Goal: Find specific page/section: Find specific page/section

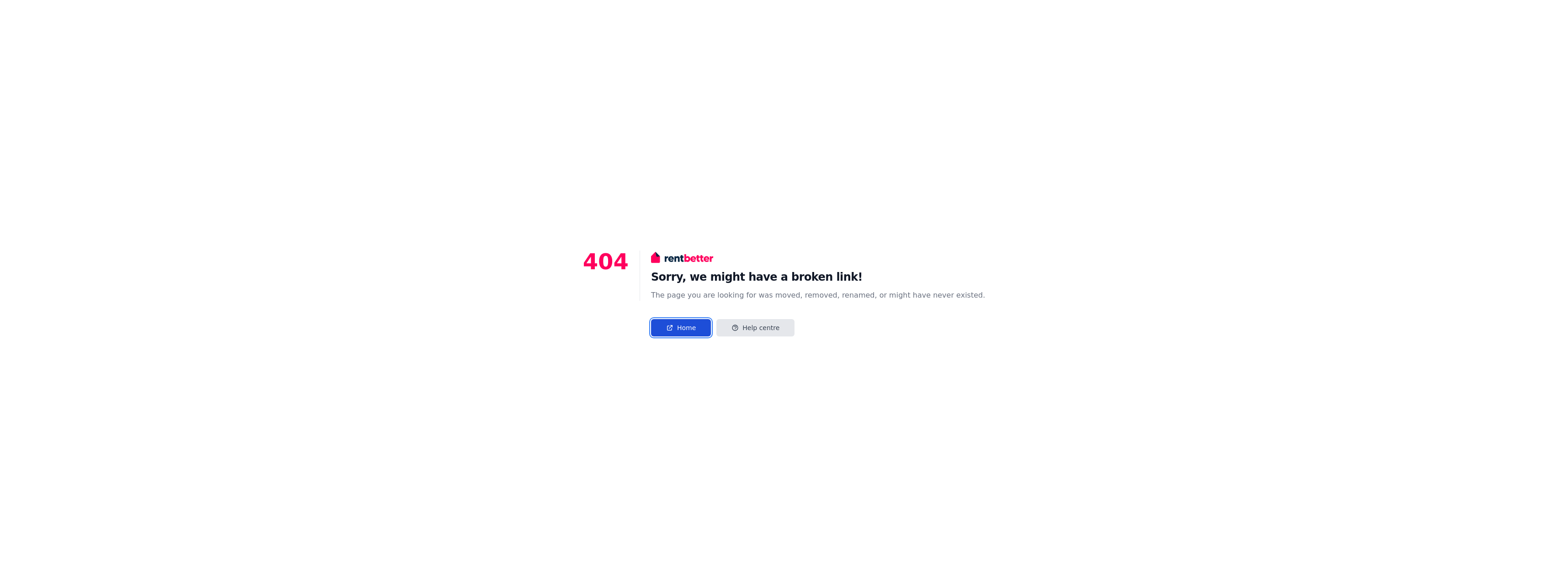
click at [697, 326] on link "Home" at bounding box center [681, 328] width 60 height 17
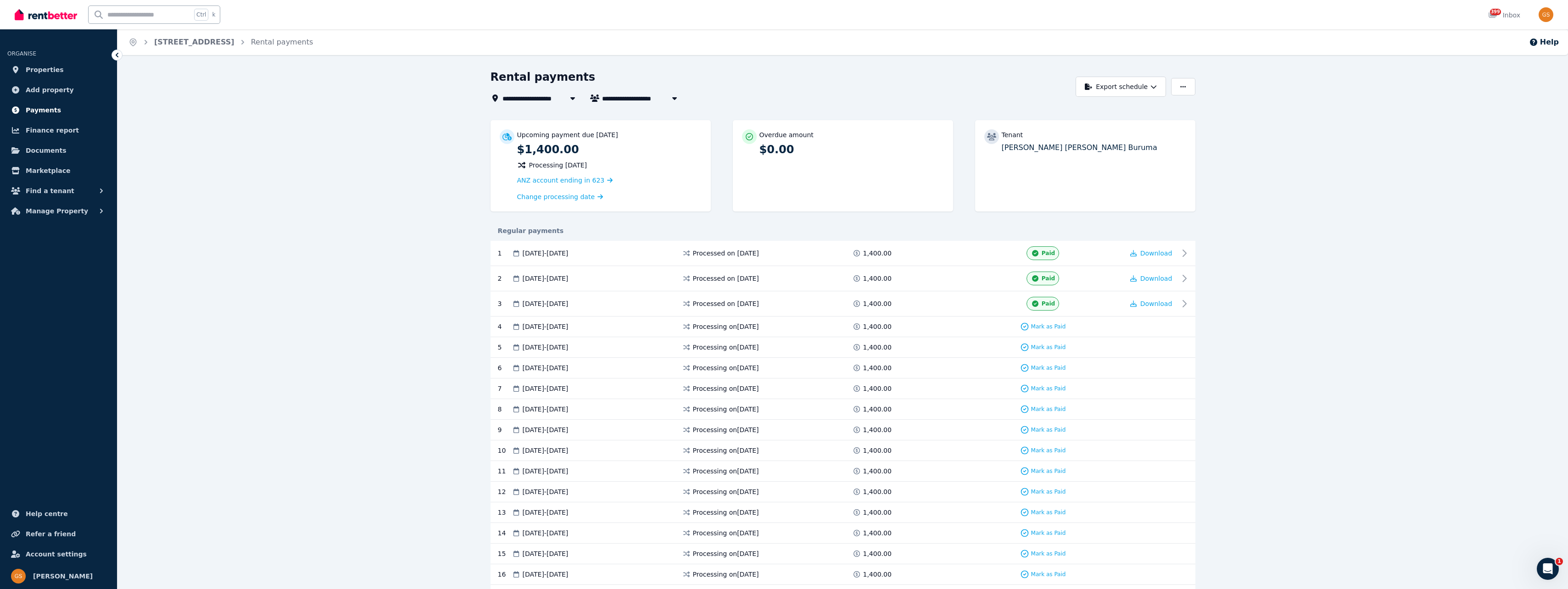
click at [45, 112] on span "Payments" at bounding box center [43, 110] width 35 height 11
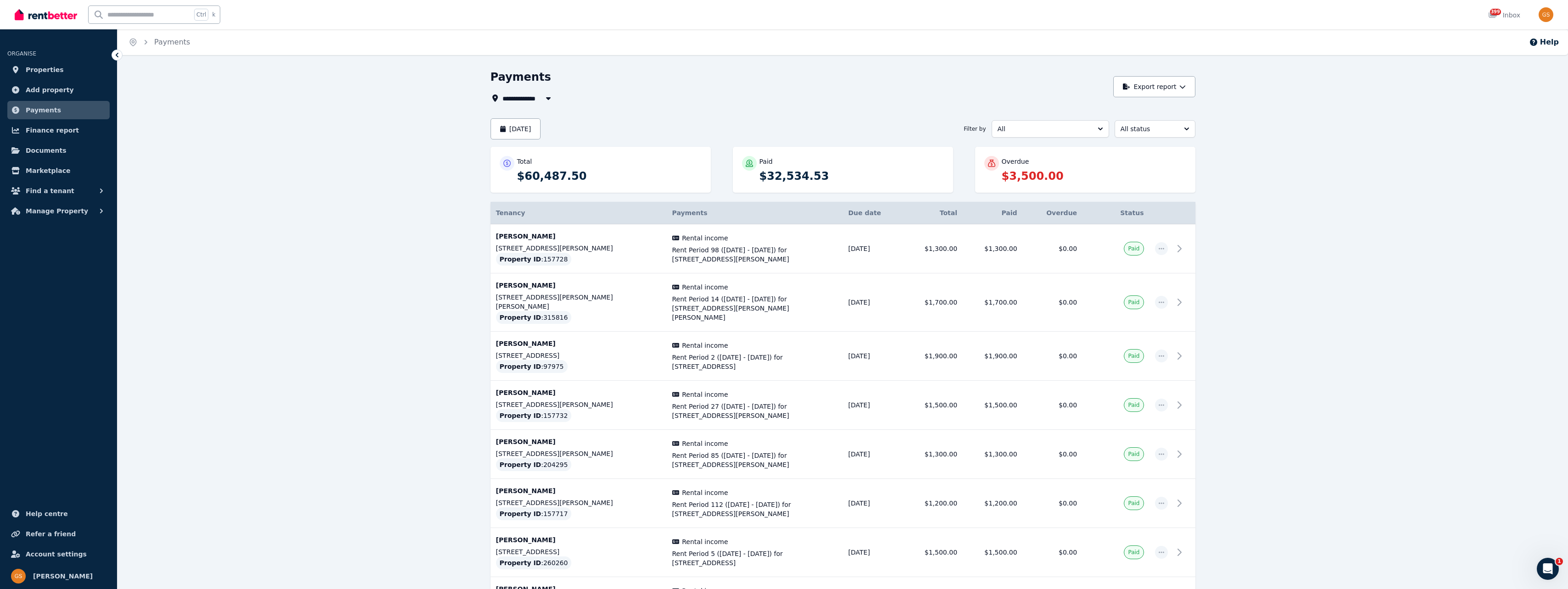
click at [1075, 76] on div "Payments" at bounding box center [799, 78] width 618 height 17
